Goal: Information Seeking & Learning: Learn about a topic

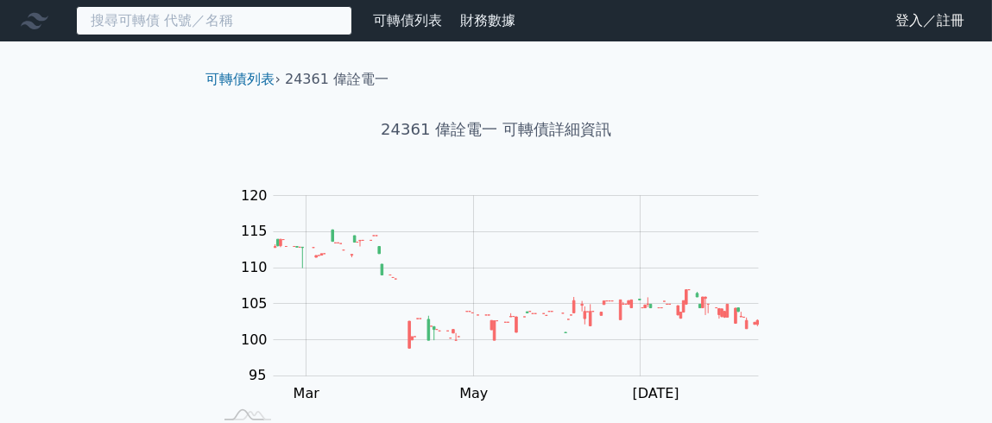
click at [192, 20] on input at bounding box center [214, 20] width 276 height 29
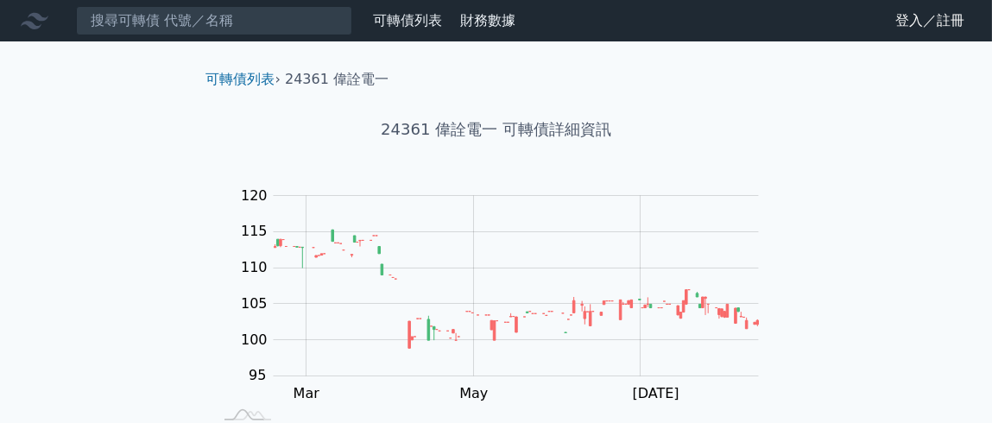
click at [401, 18] on link "可轉債列表" at bounding box center [407, 20] width 69 height 16
drag, startPoint x: 290, startPoint y: 75, endPoint x: 398, endPoint y: 67, distance: 108.2
click at [398, 67] on div "可轉債列表 › 24361 偉詮電一" at bounding box center [497, 65] width 608 height 48
copy li "24361 偉詮電一"
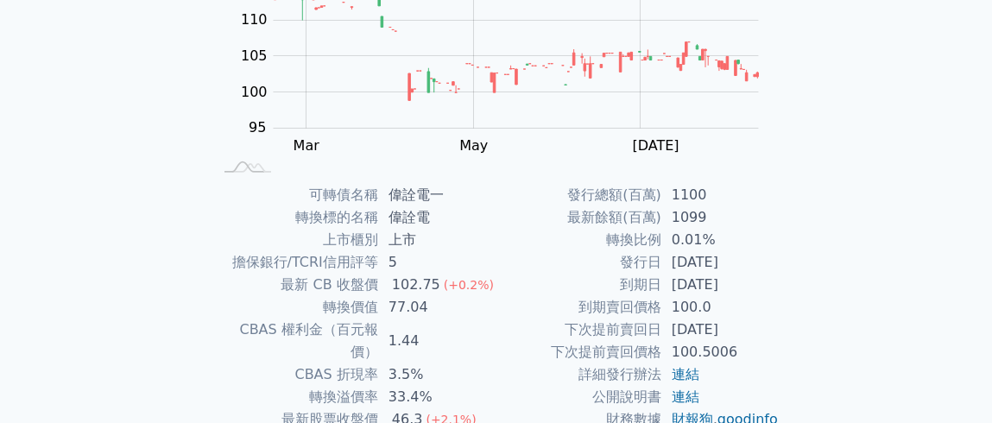
scroll to position [258, 0]
